Goal: Transaction & Acquisition: Purchase product/service

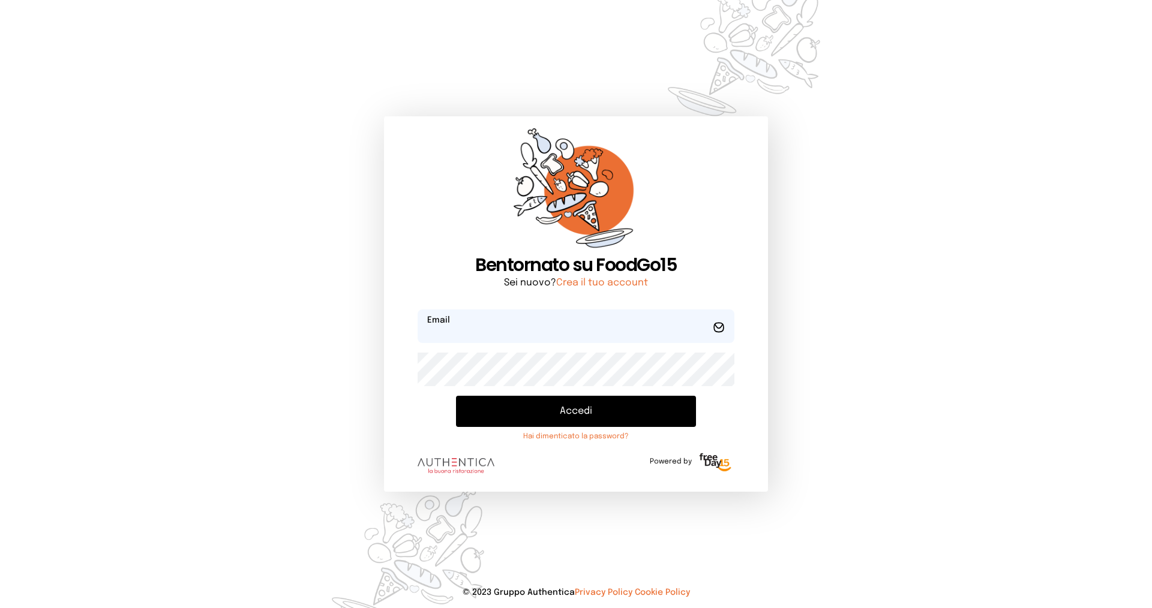
type input "**********"
click at [526, 414] on button "Accedi" at bounding box center [576, 411] width 240 height 31
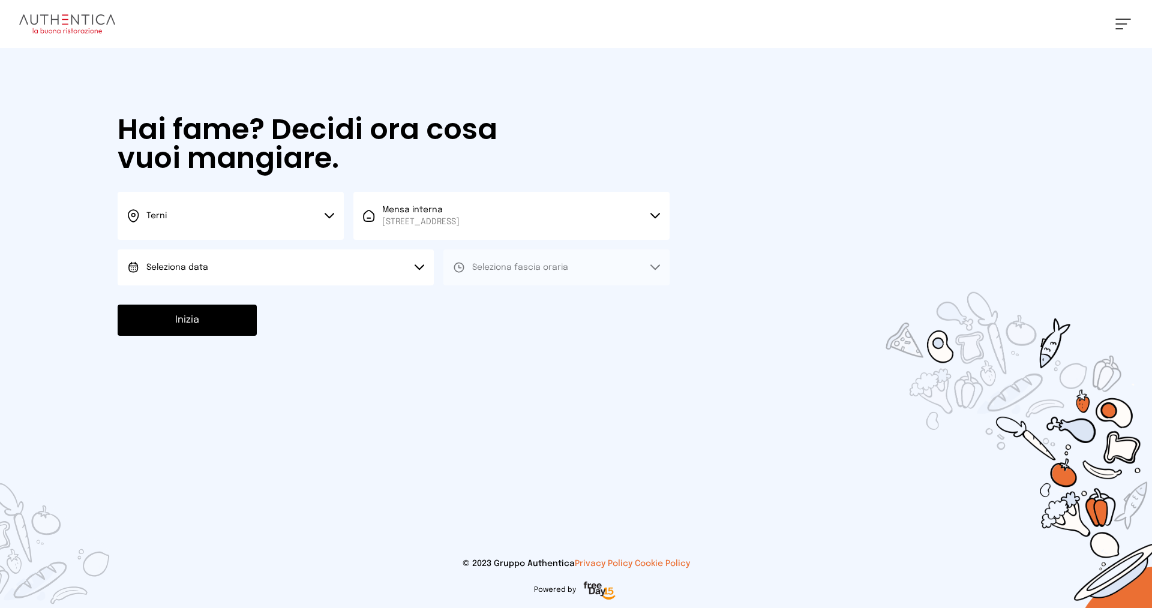
click at [351, 276] on button "Seleziona data" at bounding box center [276, 268] width 316 height 36
click at [332, 309] on li "[DATE], [DATE]" at bounding box center [276, 300] width 316 height 31
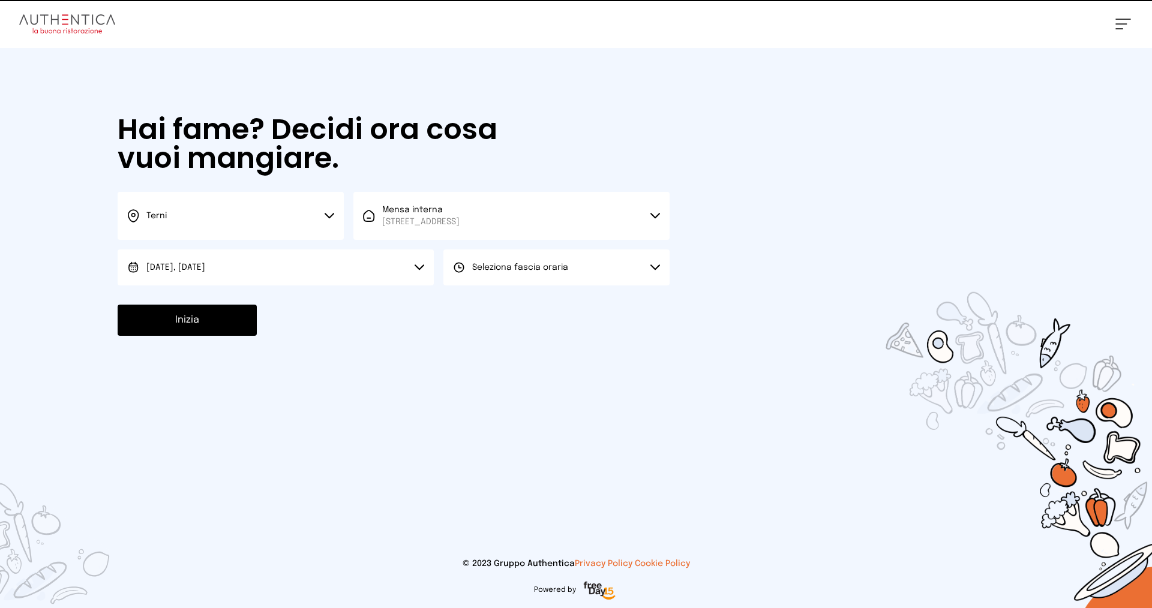
click at [503, 278] on button "Seleziona fascia oraria" at bounding box center [556, 268] width 226 height 36
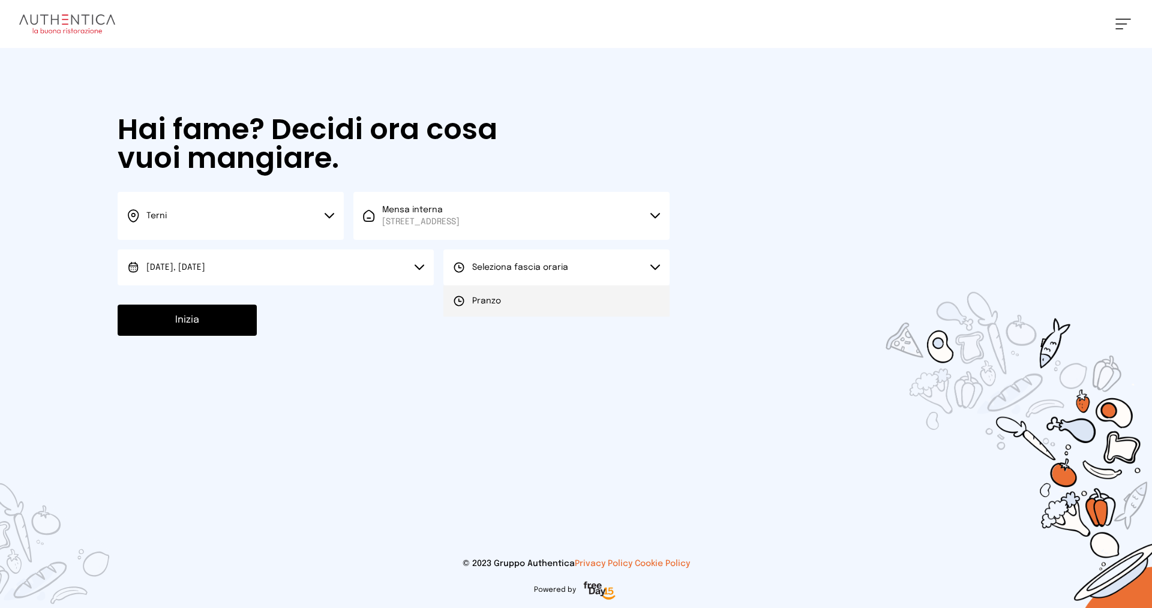
click at [503, 299] on li "Pranzo" at bounding box center [556, 300] width 226 height 31
click at [195, 316] on button "Inizia" at bounding box center [187, 320] width 139 height 31
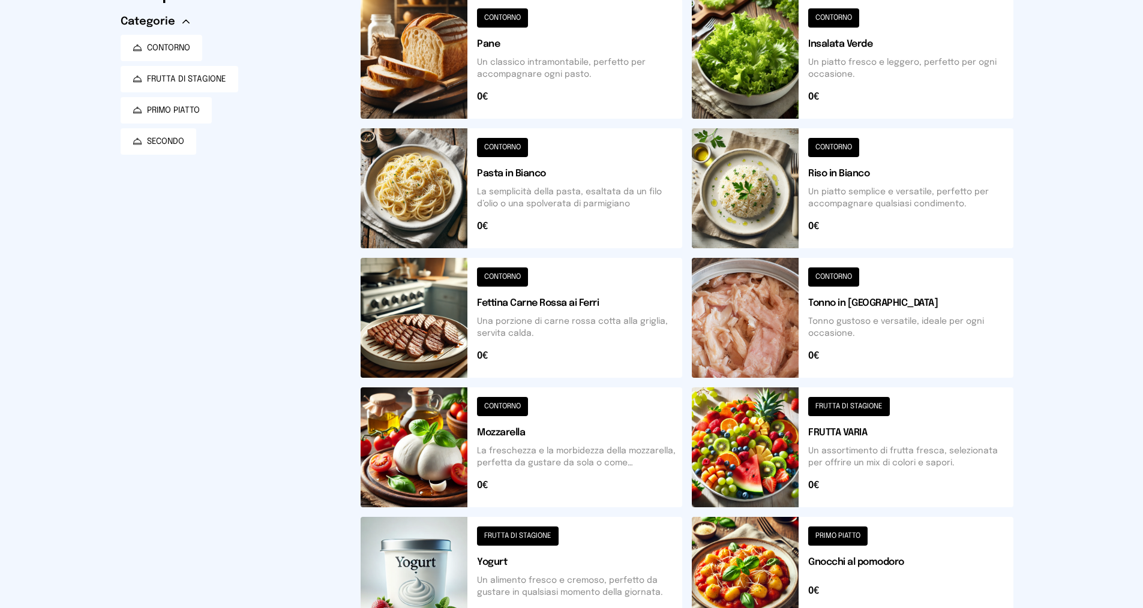
scroll to position [1, 0]
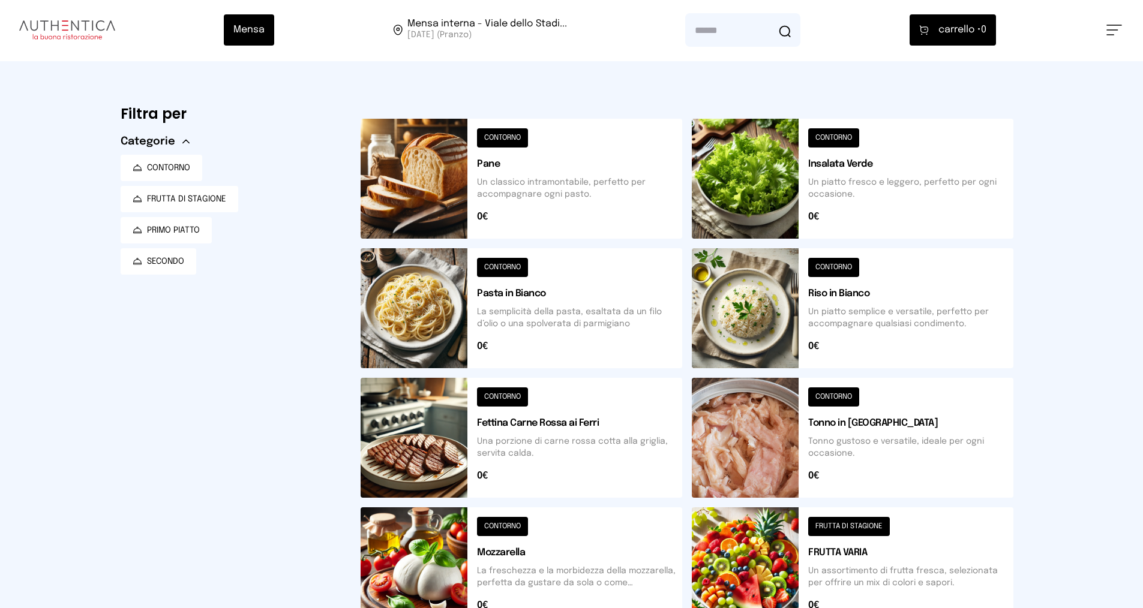
click at [828, 312] on button at bounding box center [852, 308] width 321 height 120
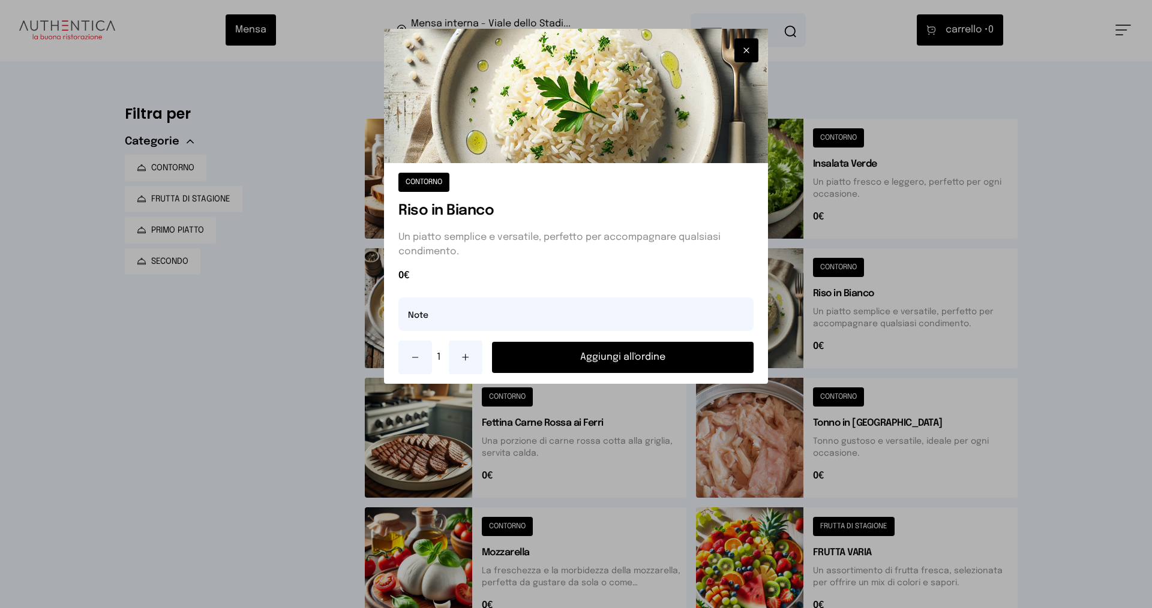
click at [635, 355] on button "Aggiungi all'ordine" at bounding box center [622, 357] width 261 height 31
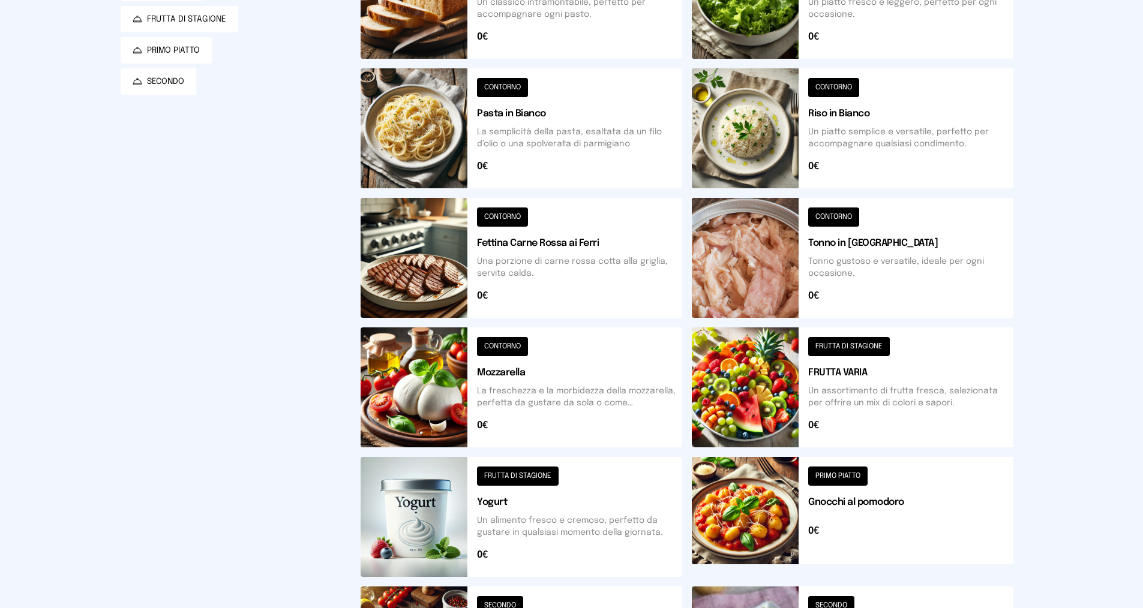
scroll to position [361, 0]
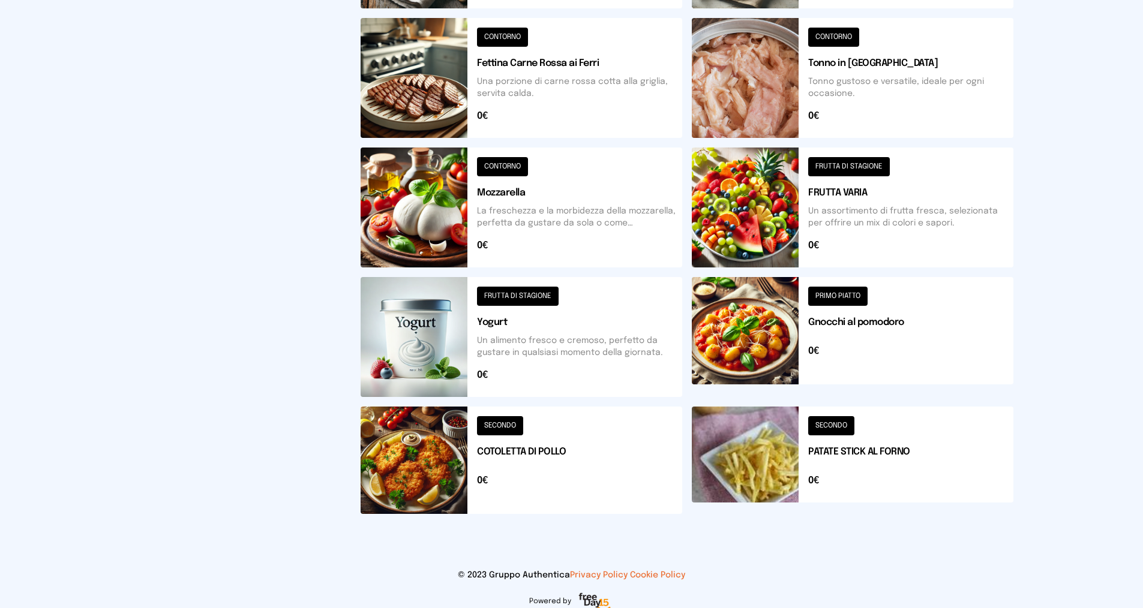
click at [833, 450] on button at bounding box center [852, 460] width 321 height 107
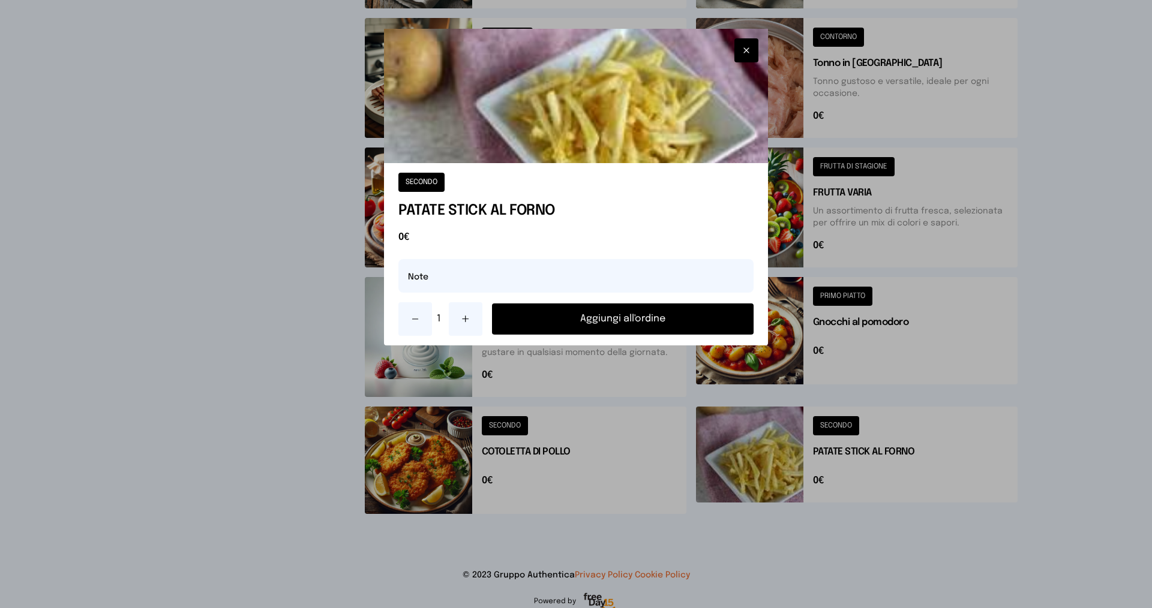
click at [617, 323] on button "Aggiungi all'ordine" at bounding box center [622, 318] width 261 height 31
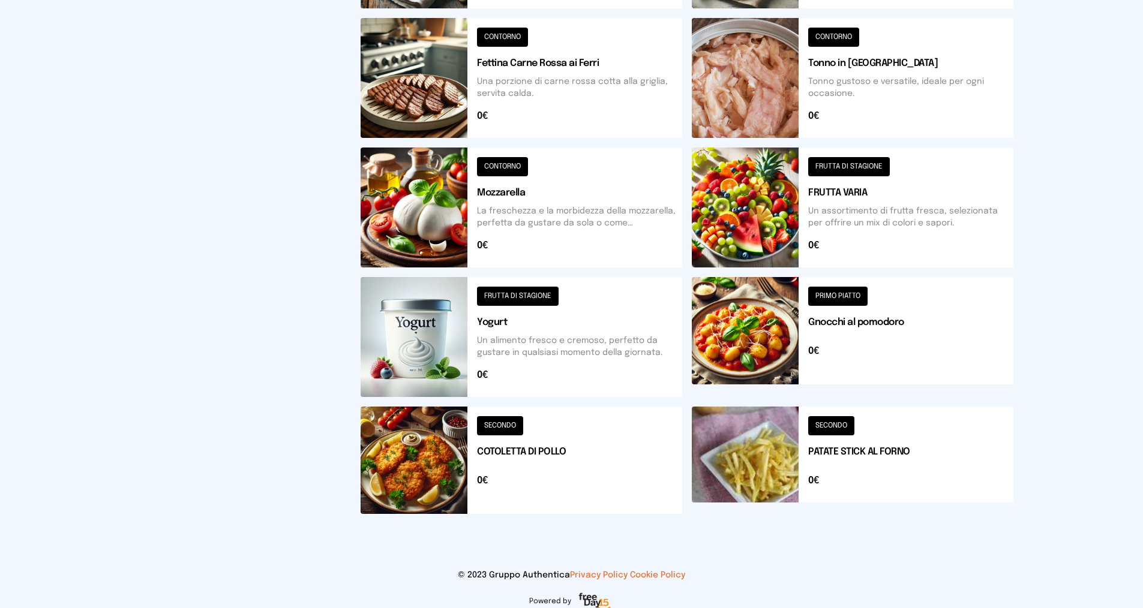
click at [572, 437] on button at bounding box center [520, 460] width 321 height 107
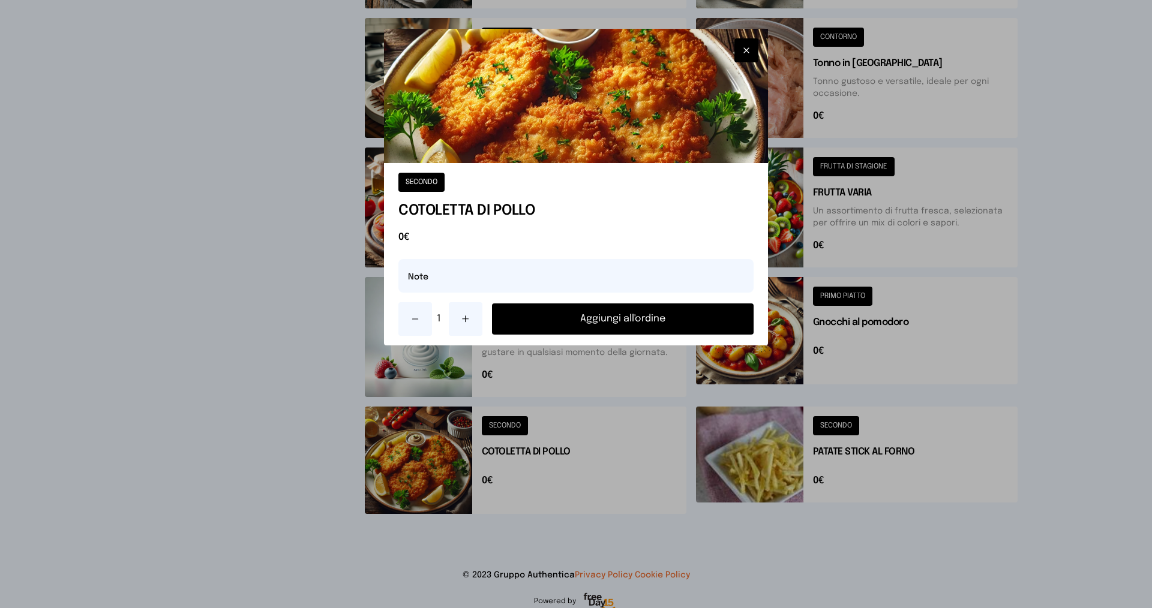
click at [617, 312] on button "Aggiungi all'ordine" at bounding box center [622, 318] width 261 height 31
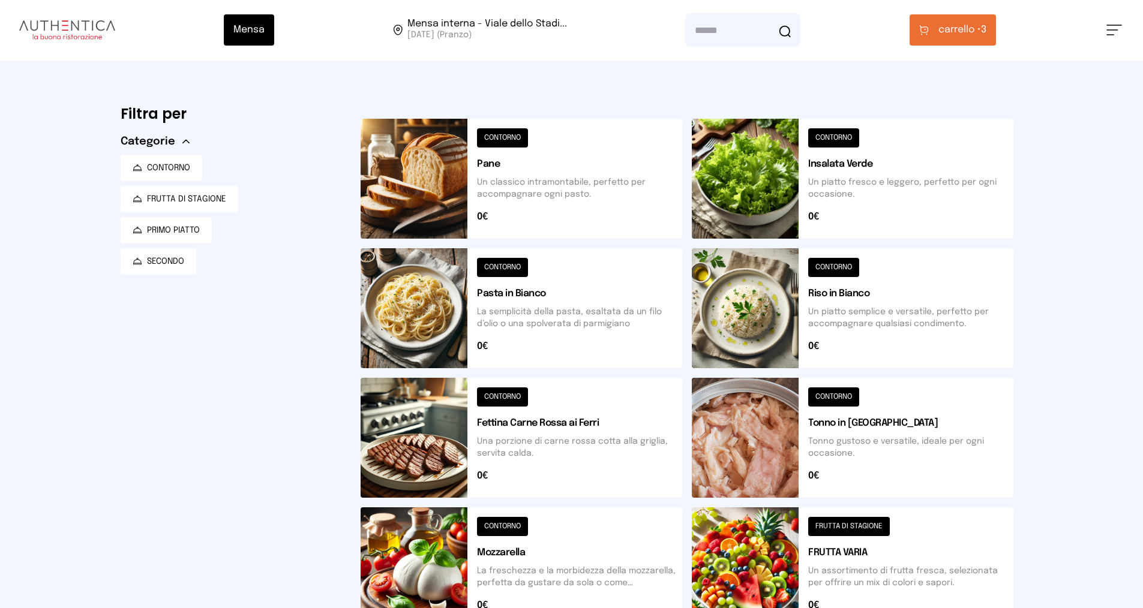
scroll to position [0, 0]
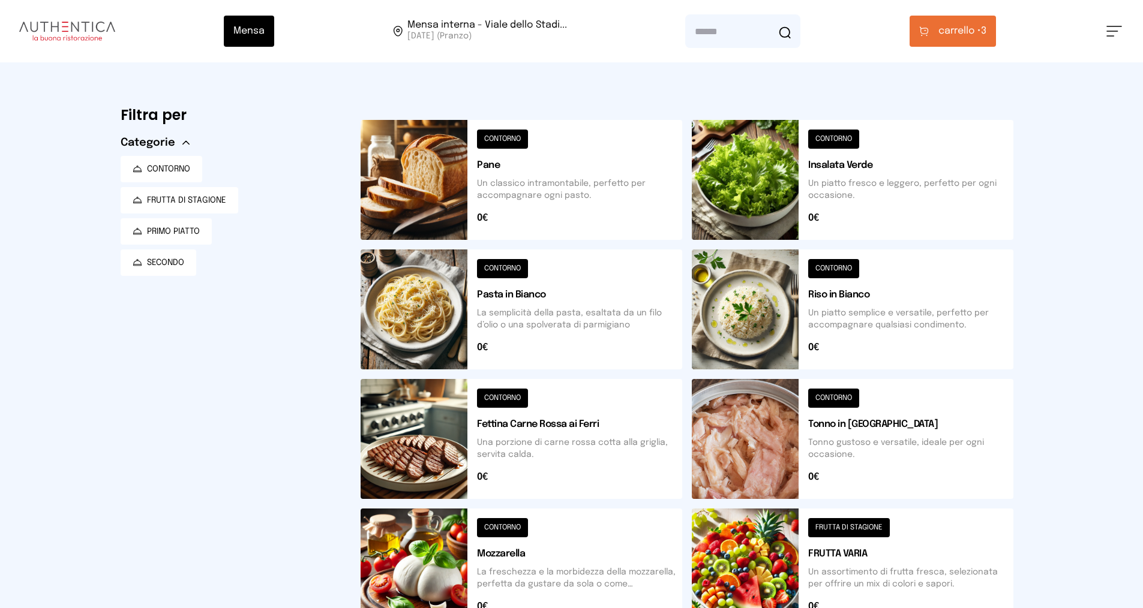
click at [976, 29] on span "carrello •" at bounding box center [959, 31] width 43 height 14
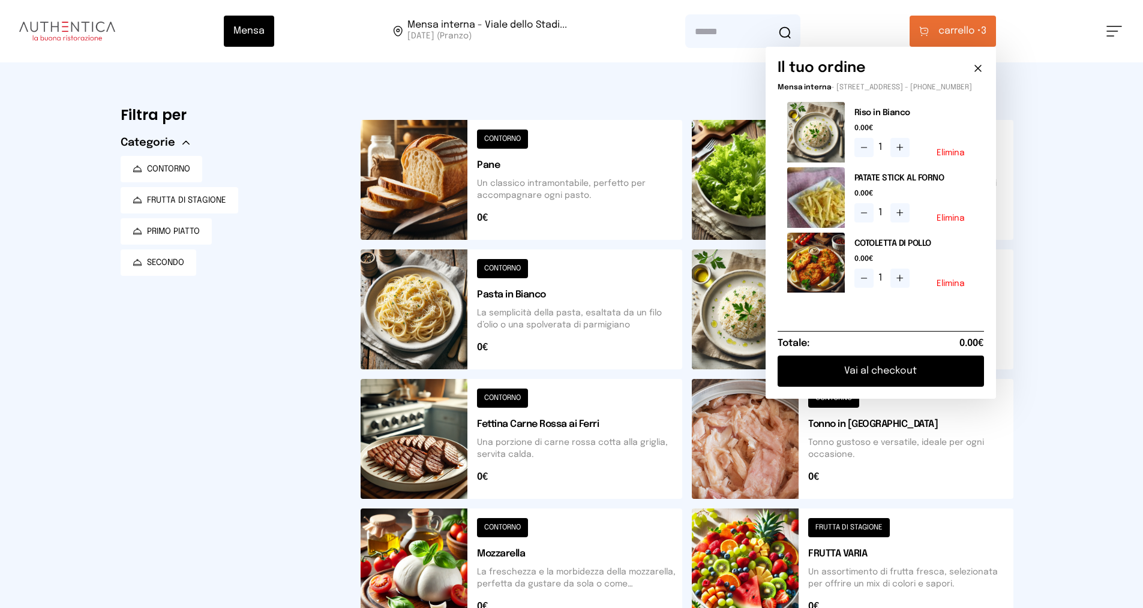
click at [924, 375] on button "Vai al checkout" at bounding box center [880, 371] width 206 height 31
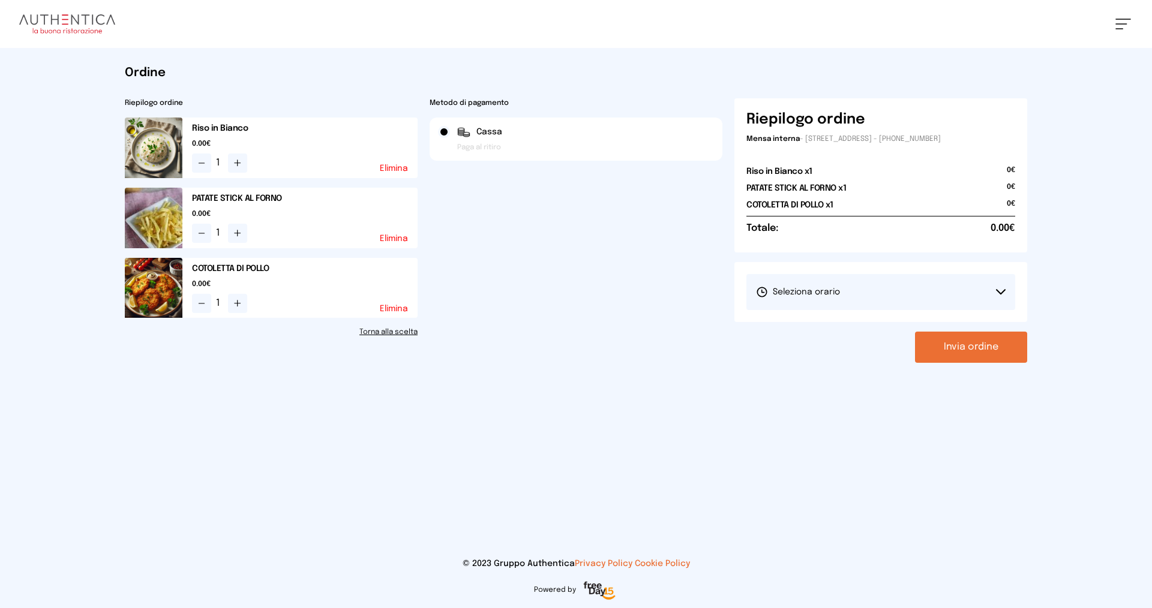
click at [898, 293] on button "Seleziona orario" at bounding box center [880, 292] width 269 height 36
click at [882, 320] on li "1° Turno (13:00 - 15:00)" at bounding box center [880, 325] width 269 height 31
click at [963, 345] on button "Invia ordine" at bounding box center [971, 347] width 112 height 31
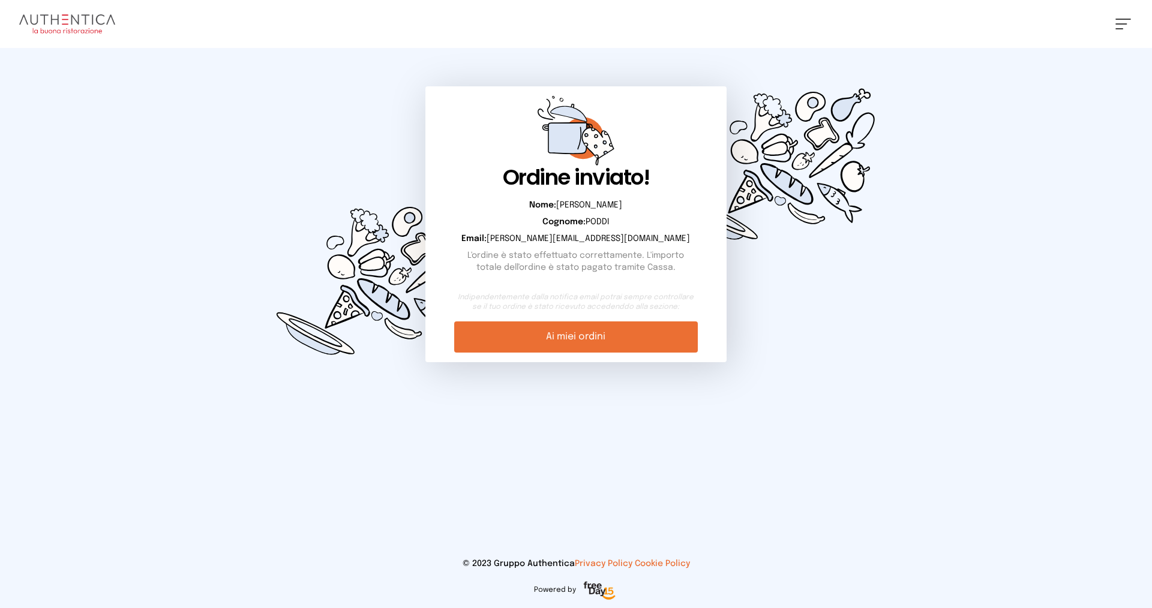
click at [633, 341] on link "Ai miei ordini" at bounding box center [575, 336] width 243 height 31
